Goal: Go to known website: Access a specific website the user already knows

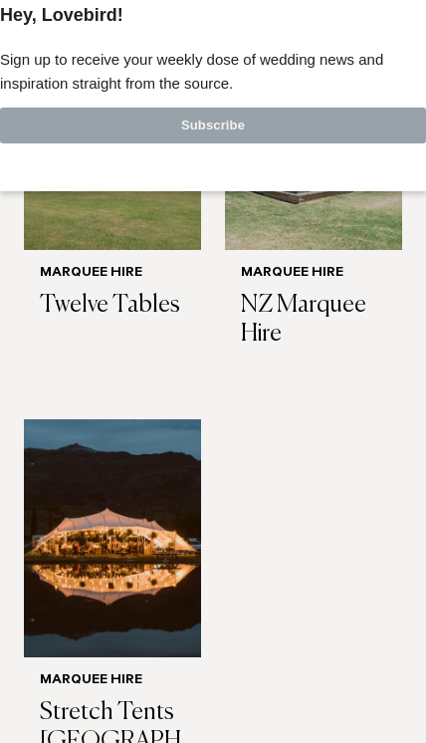
scroll to position [1191, 0]
click at [149, 517] on img at bounding box center [112, 538] width 177 height 238
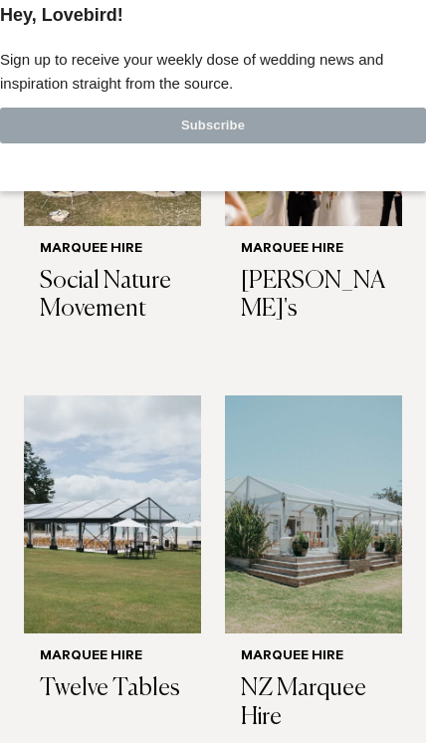
scroll to position [805, 0]
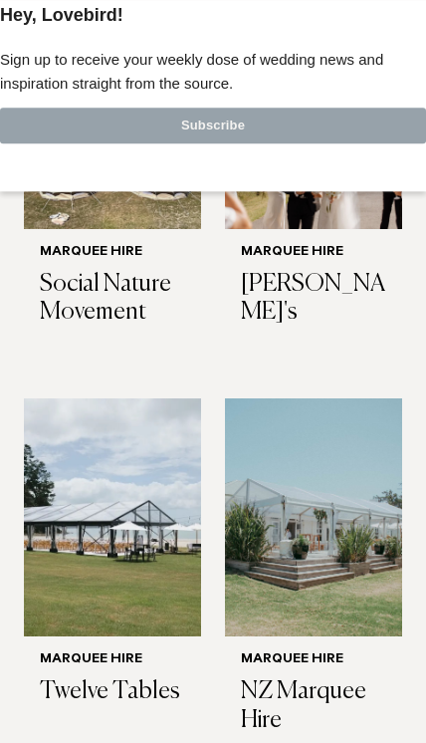
click at [70, 494] on img at bounding box center [112, 517] width 177 height 238
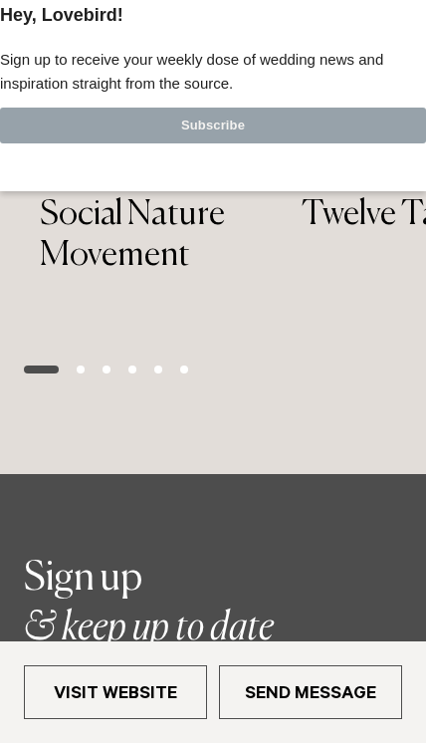
scroll to position [2313, 0]
click at [133, 692] on link "Visit Website" at bounding box center [115, 692] width 183 height 54
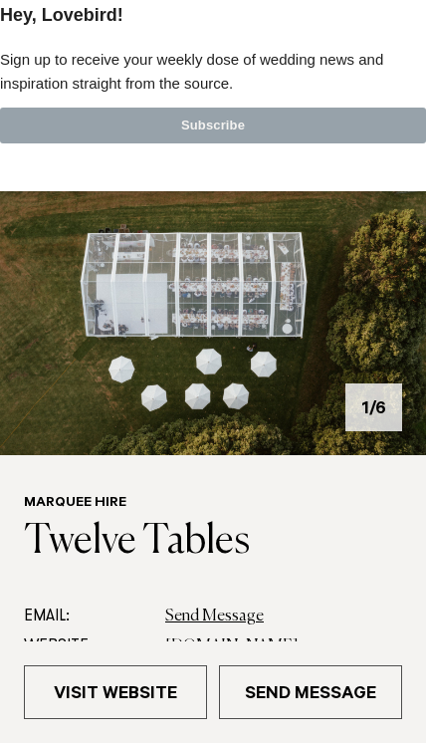
click at [394, 0] on div at bounding box center [213, 0] width 426 height 0
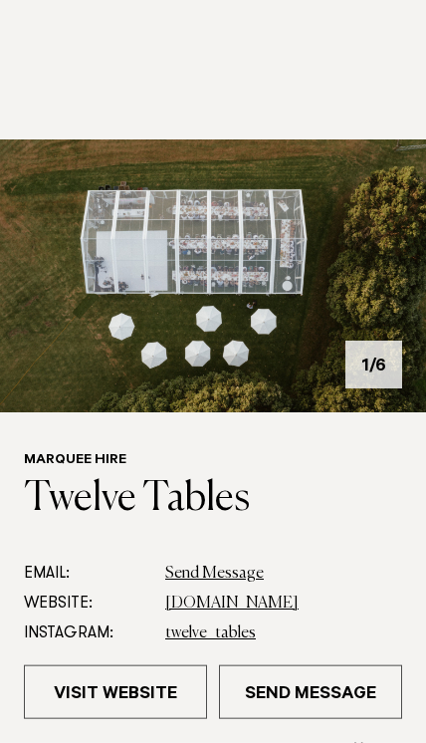
scroll to position [63, 0]
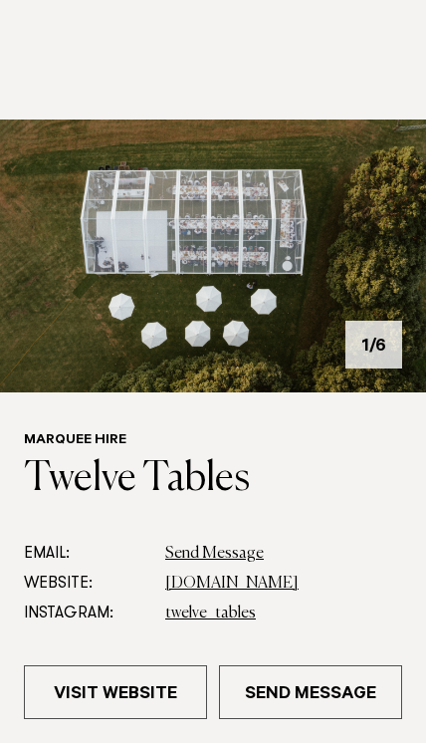
click at [222, 583] on link "twelvetables.co.nz" at bounding box center [231, 584] width 133 height 16
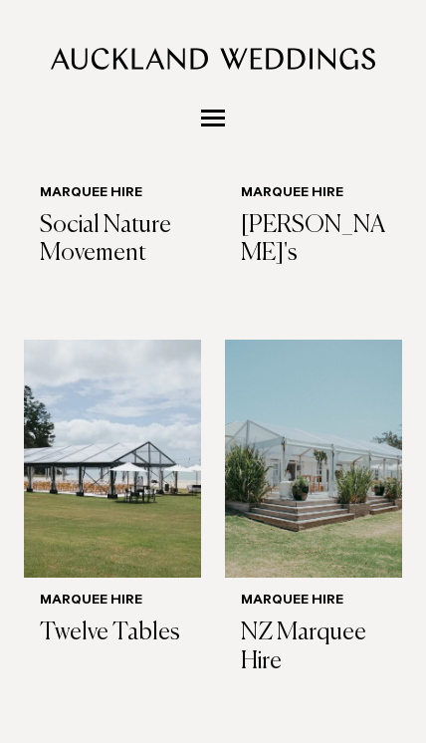
scroll to position [864, 0]
click at [385, 437] on img at bounding box center [313, 459] width 177 height 238
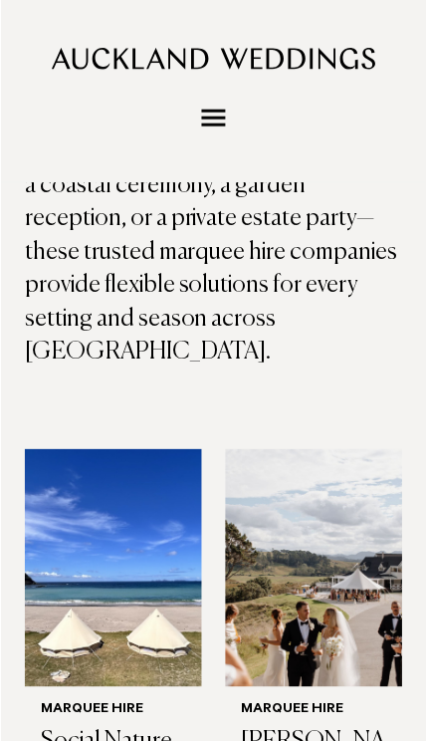
scroll to position [246, 0]
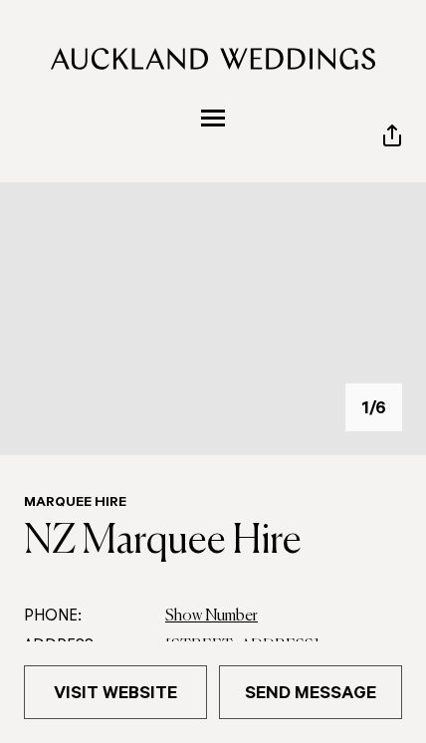
click at [58, 689] on link "Visit Website" at bounding box center [115, 692] width 183 height 54
